Goal: Information Seeking & Learning: Compare options

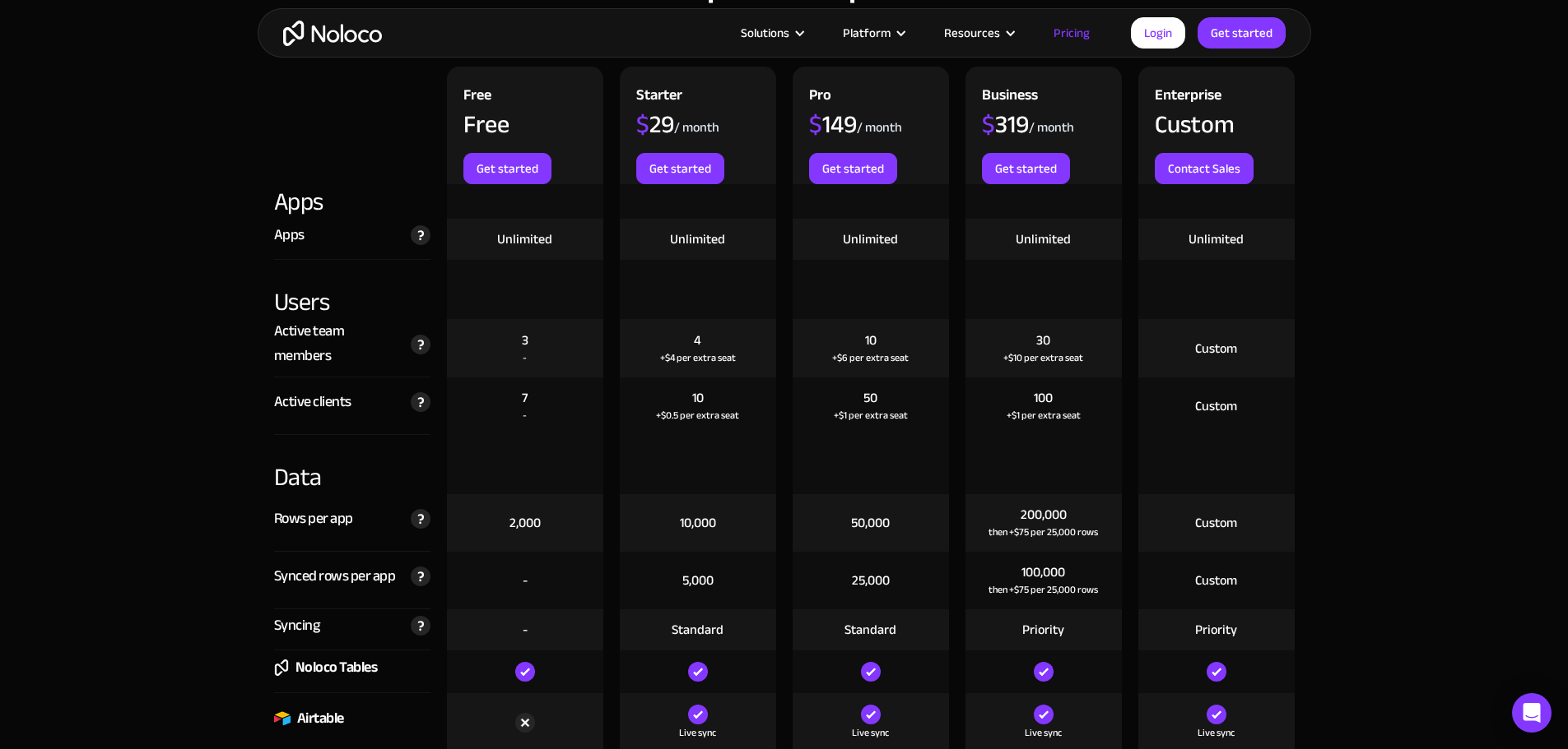
scroll to position [1810, 0]
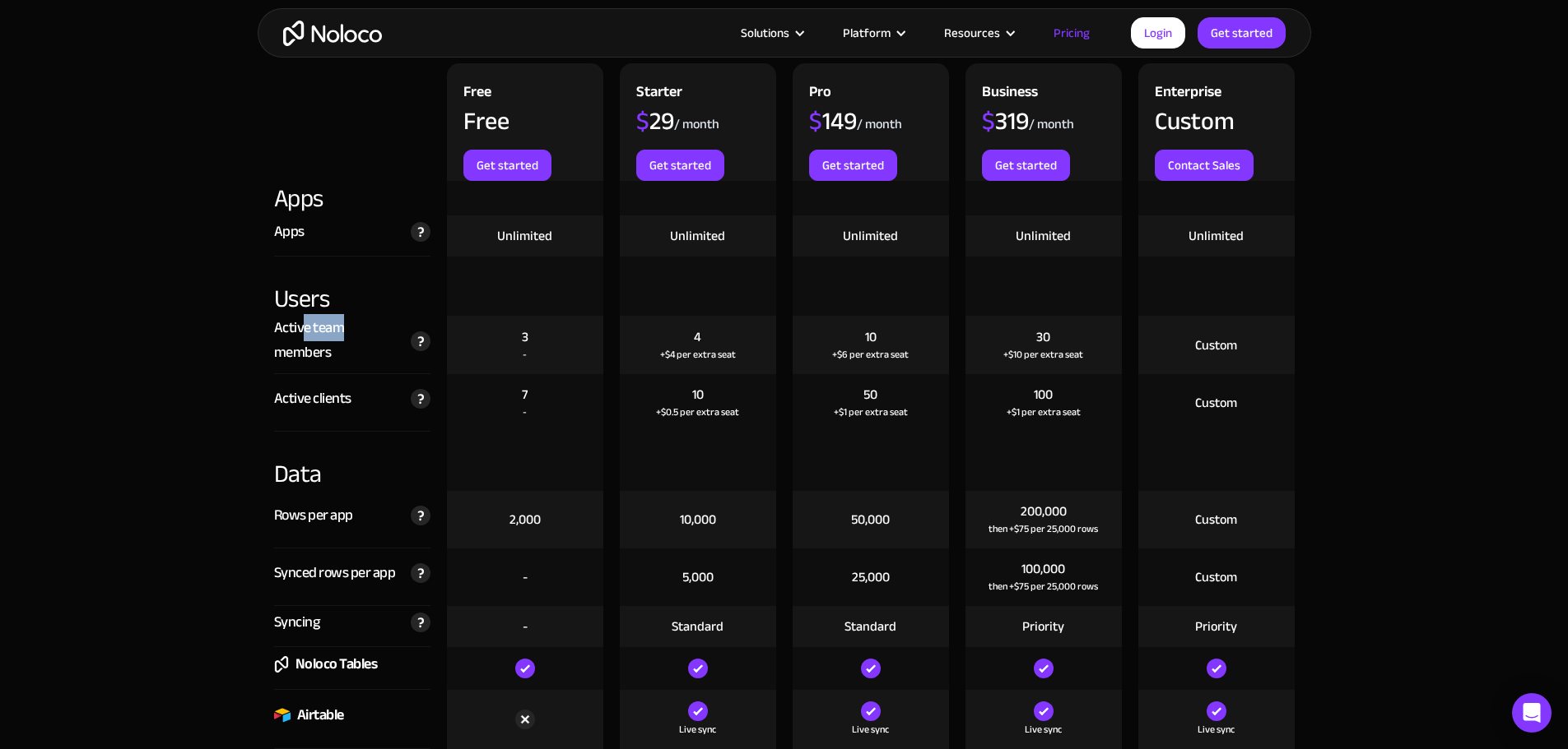
drag, startPoint x: 305, startPoint y: 336, endPoint x: 347, endPoint y: 337, distance: 42.0
click at [347, 337] on div "Active team members" at bounding box center [339, 340] width 128 height 49
drag, startPoint x: 300, startPoint y: 358, endPoint x: 374, endPoint y: 358, distance: 74.0
click at [374, 358] on div "Active team members" at bounding box center [339, 340] width 128 height 49
drag, startPoint x: 690, startPoint y: 397, endPoint x: 789, endPoint y: 408, distance: 99.6
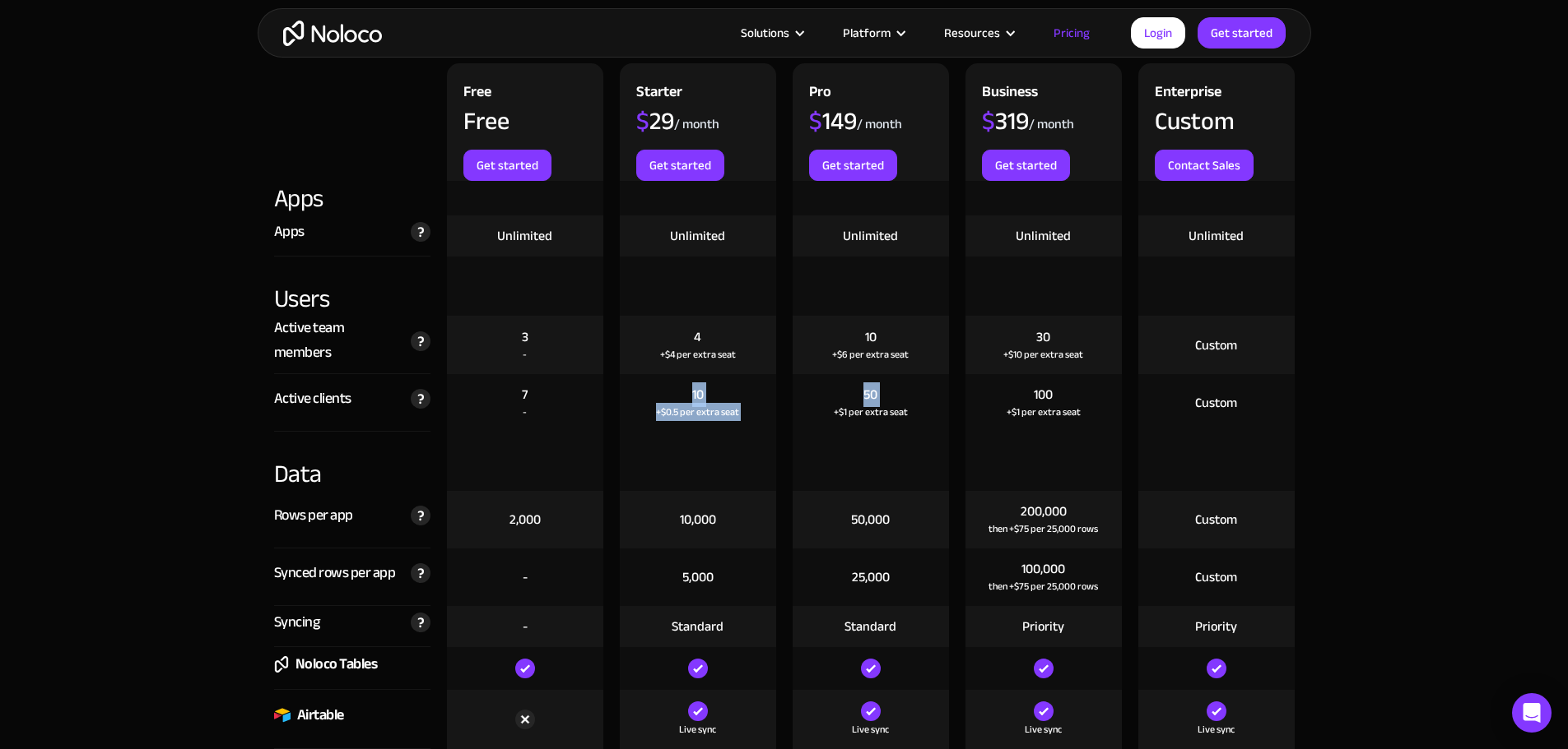
click at [789, 408] on div "Active clients The total number of unique clients that log in to your team's ap…" at bounding box center [784, 403] width 1037 height 57
click at [697, 446] on div at bounding box center [698, 462] width 156 height 59
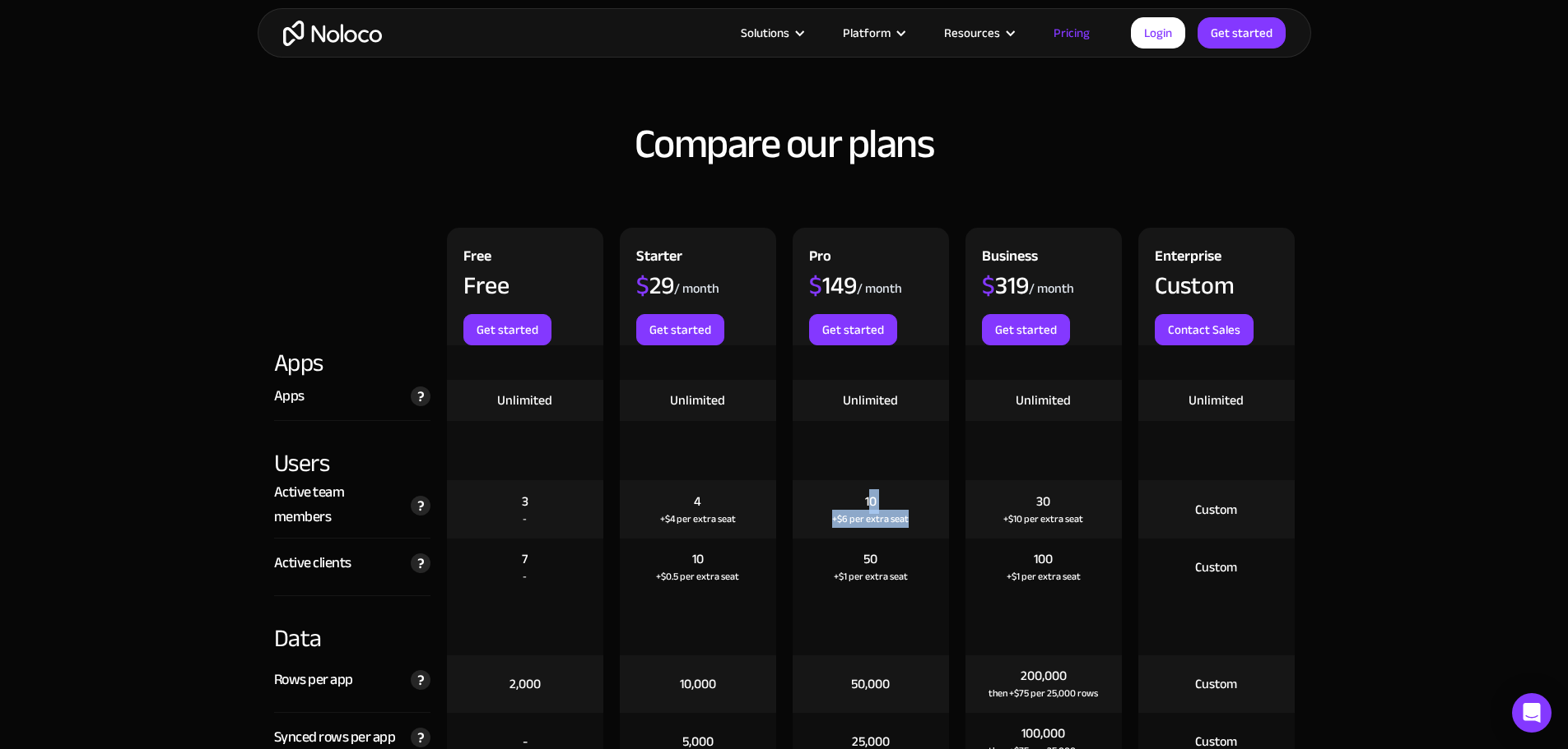
drag, startPoint x: 869, startPoint y: 500, endPoint x: 906, endPoint y: 530, distance: 47.6
click at [906, 530] on div "10 +$6 per extra seat" at bounding box center [871, 509] width 156 height 58
click at [872, 559] on div "50" at bounding box center [870, 560] width 14 height 18
drag, startPoint x: 862, startPoint y: 557, endPoint x: 906, endPoint y: 585, distance: 52.2
click at [906, 585] on div "50 +$1 per extra seat" at bounding box center [871, 567] width 156 height 57
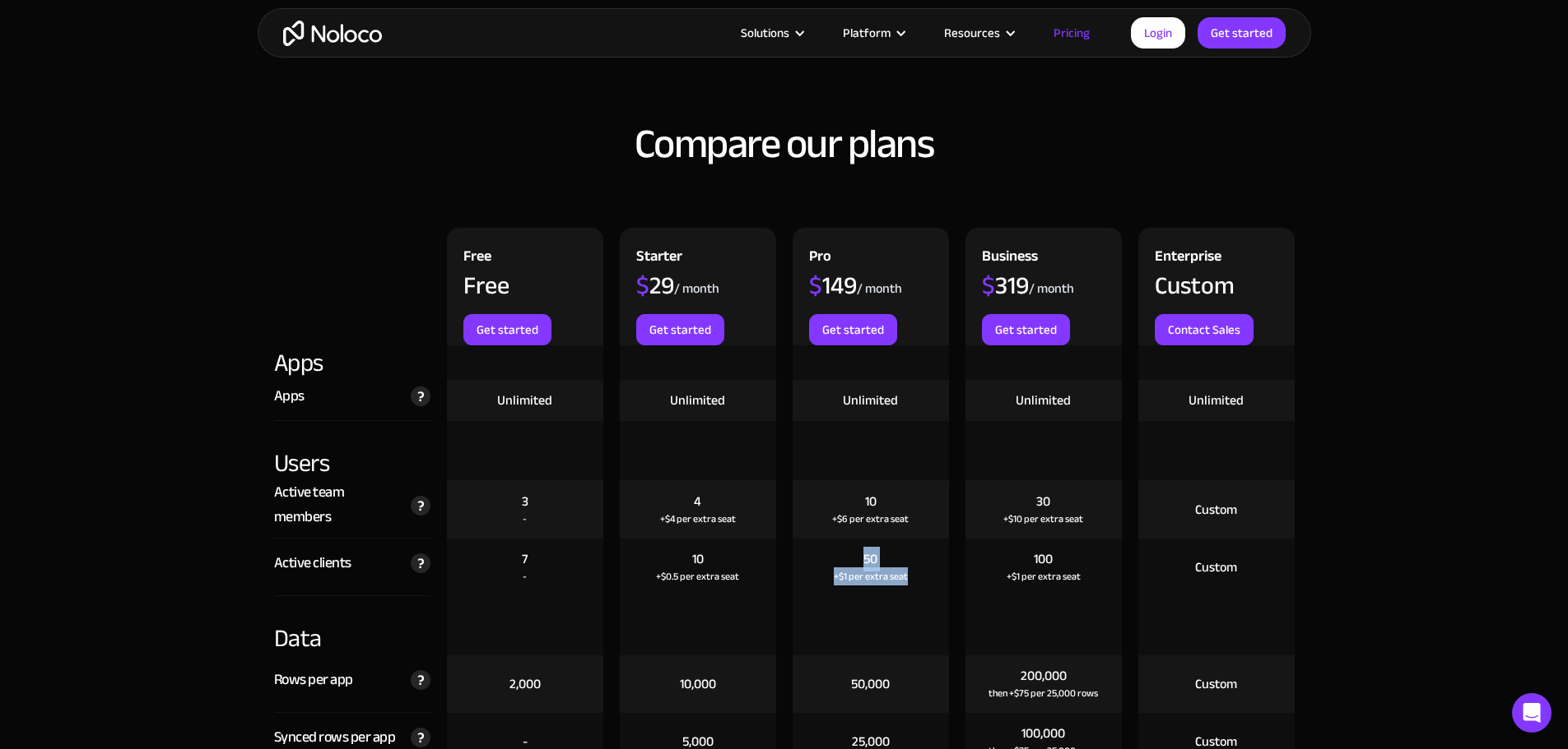
click at [915, 581] on div "50 +$1 per extra seat" at bounding box center [871, 567] width 156 height 57
drag, startPoint x: 910, startPoint y: 577, endPoint x: 869, endPoint y: 573, distance: 41.2
click at [862, 555] on div "50 +$1 per extra seat" at bounding box center [871, 567] width 156 height 57
click at [881, 588] on div "50 +$1 per extra seat" at bounding box center [871, 567] width 156 height 57
drag, startPoint x: 661, startPoint y: 516, endPoint x: 746, endPoint y: 530, distance: 86.1
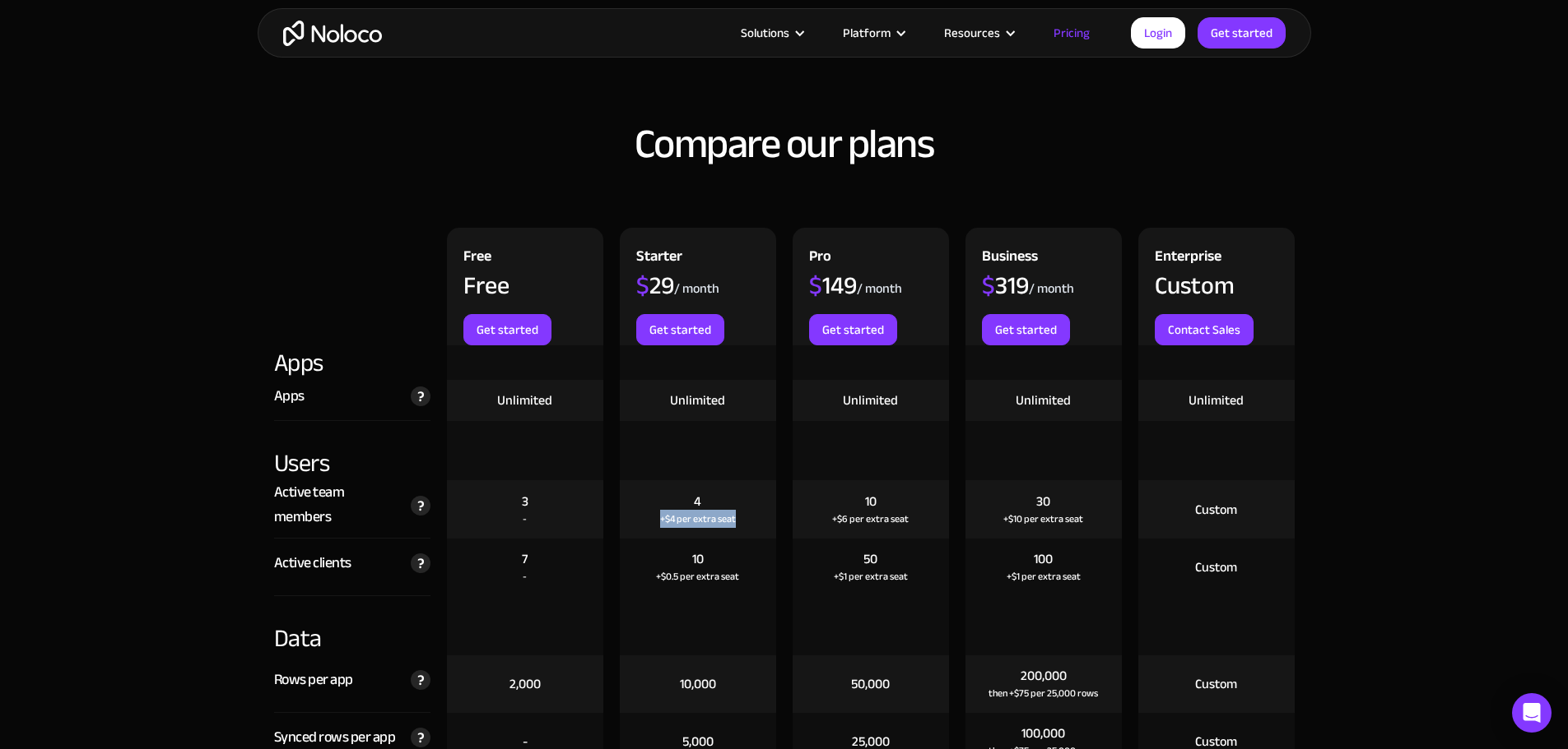
click at [746, 530] on div "4 +$4 per extra seat" at bounding box center [698, 509] width 156 height 58
click at [746, 571] on div "10 +$0.5 per extra seat" at bounding box center [698, 567] width 156 height 57
drag, startPoint x: 748, startPoint y: 576, endPoint x: 690, endPoint y: 558, distance: 60.7
click at [690, 558] on div "10 +$0.5 per extra seat" at bounding box center [698, 567] width 156 height 57
click at [662, 560] on div "10 +$0.5 per extra seat" at bounding box center [698, 567] width 156 height 57
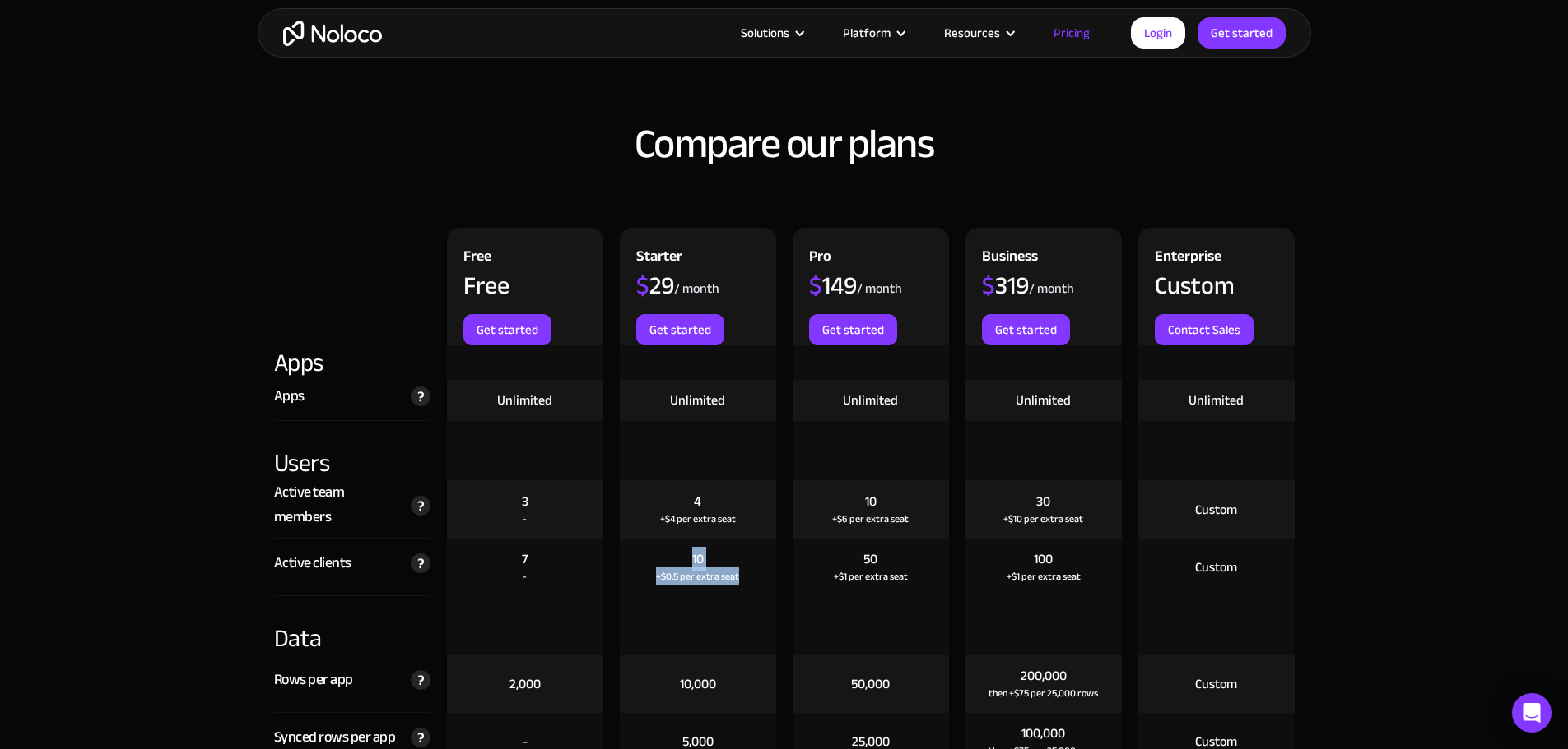
drag, startPoint x: 690, startPoint y: 561, endPoint x: 745, endPoint y: 579, distance: 57.9
click at [745, 579] on div "10 +$0.5 per extra seat" at bounding box center [698, 567] width 156 height 57
drag, startPoint x: 863, startPoint y: 499, endPoint x: 895, endPoint y: 537, distance: 49.7
click at [895, 537] on div "10 +$6 per extra seat" at bounding box center [871, 509] width 156 height 58
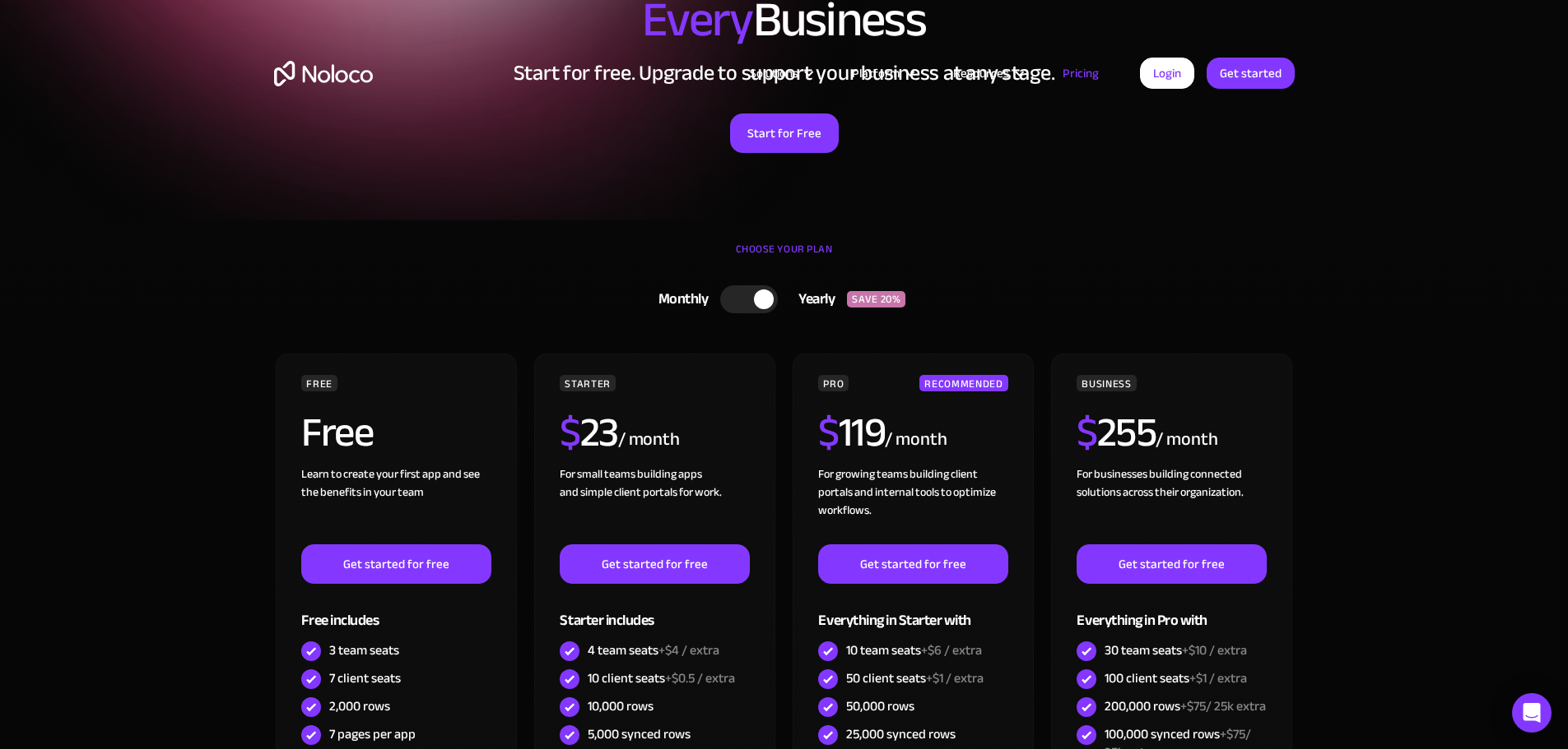
scroll to position [0, 0]
